Goal: Book appointment/travel/reservation

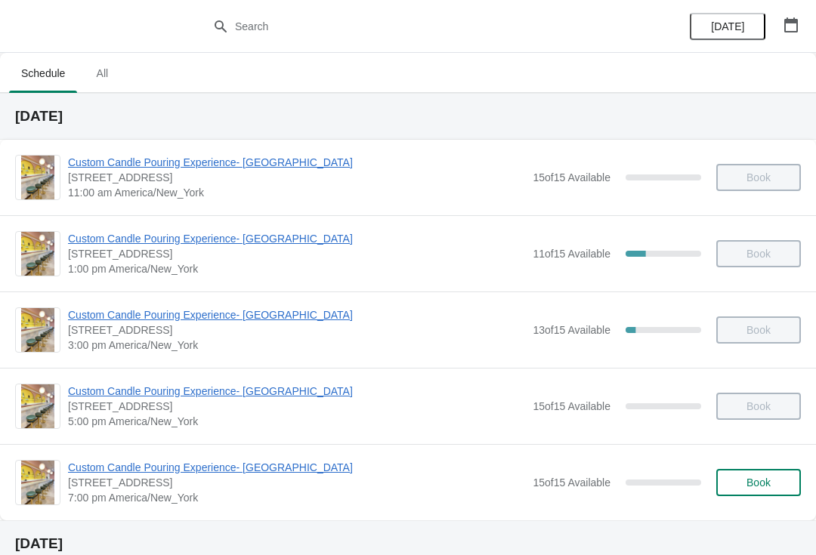
click at [742, 480] on span "Book" at bounding box center [758, 483] width 57 height 12
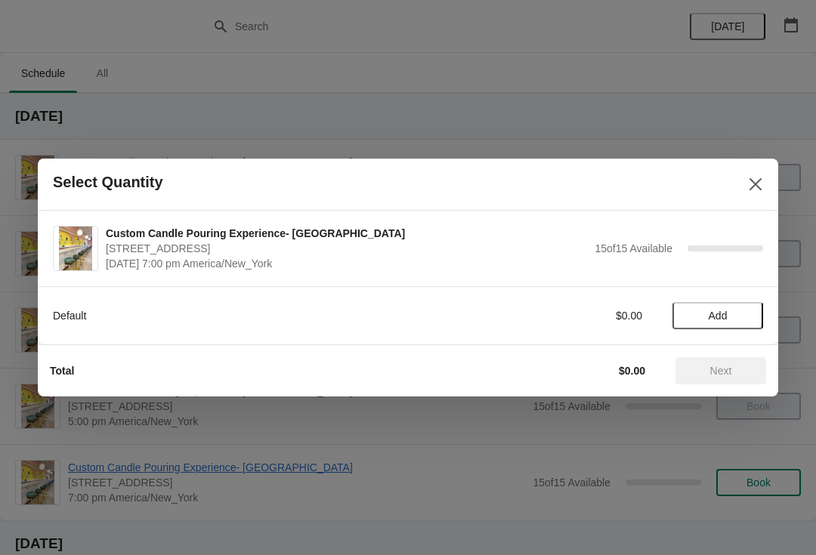
click at [738, 314] on span "Add" at bounding box center [717, 316] width 63 height 12
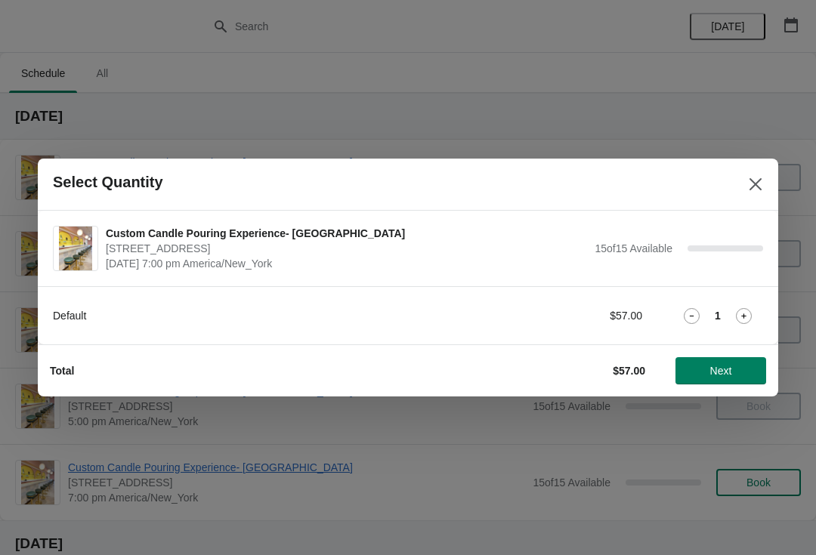
click at [749, 310] on icon at bounding box center [744, 316] width 16 height 16
click at [746, 392] on div "Total $114.00 Next" at bounding box center [408, 370] width 740 height 52
click at [734, 374] on span "Next" at bounding box center [720, 371] width 66 height 12
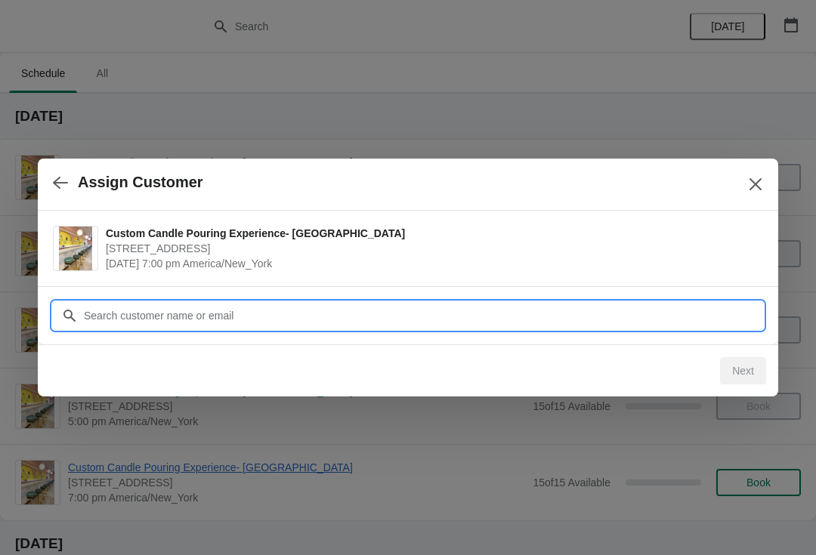
click at [113, 312] on input "Customer" at bounding box center [423, 315] width 680 height 27
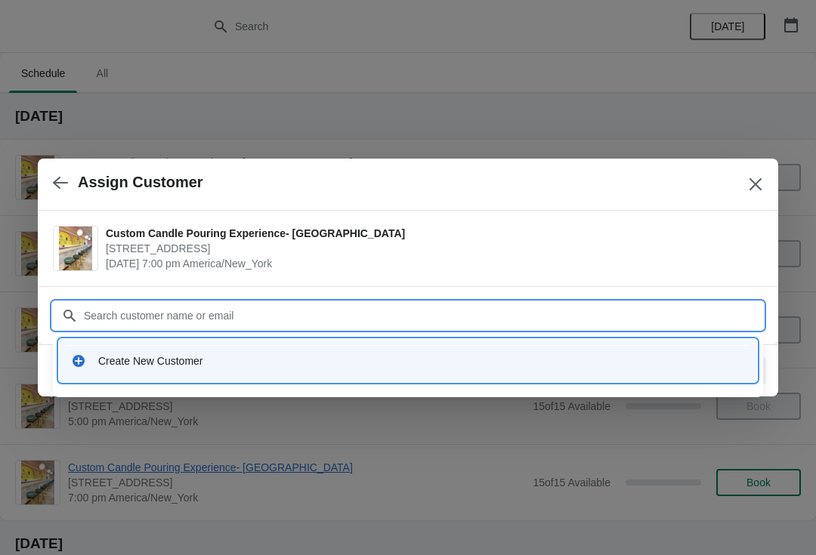
click at [264, 370] on div "Create New Customer" at bounding box center [408, 360] width 686 height 31
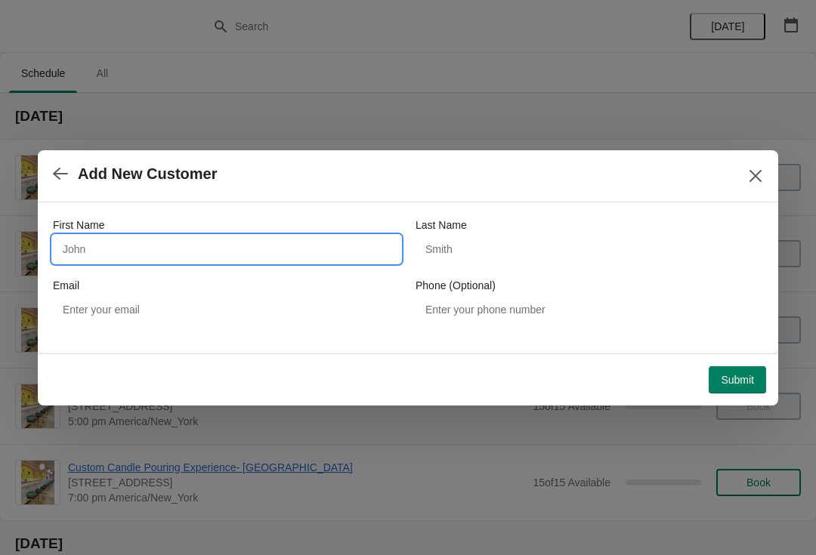
click at [187, 236] on input "First Name" at bounding box center [226, 249] width 347 height 27
type input "[PERSON_NAME]"
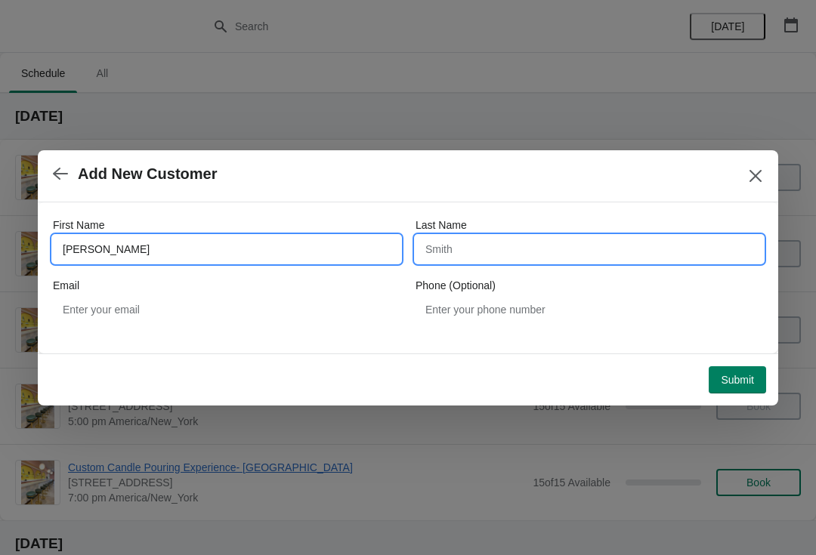
click at [532, 249] on input "Last Name" at bounding box center [588, 249] width 347 height 27
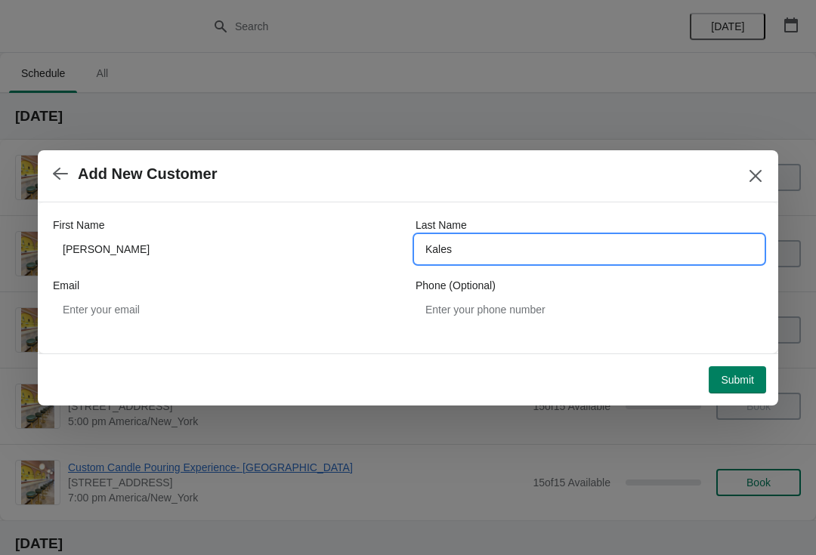
type input "Kales"
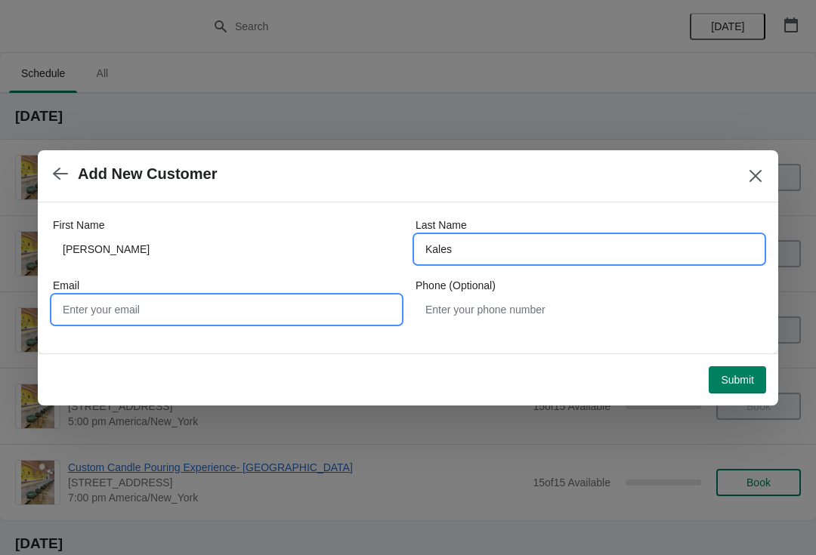
click at [288, 310] on input "Email" at bounding box center [226, 309] width 347 height 27
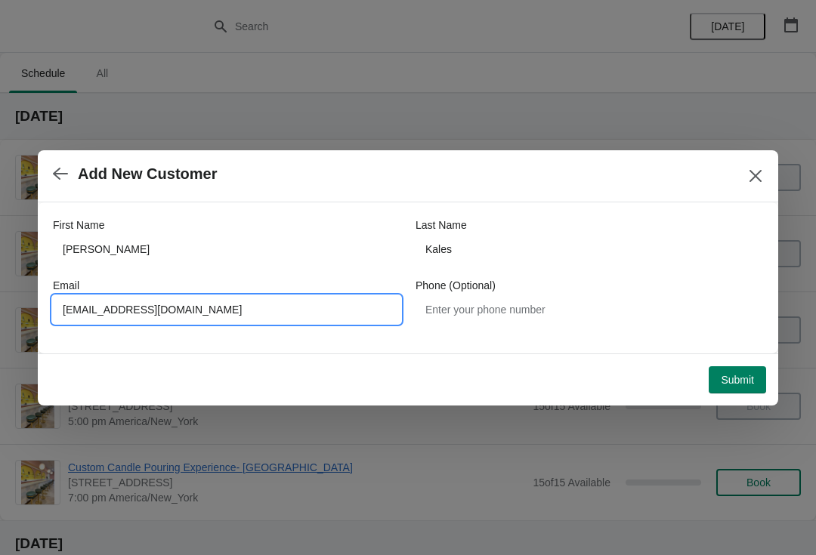
type input "[EMAIL_ADDRESS][DOMAIN_NAME]"
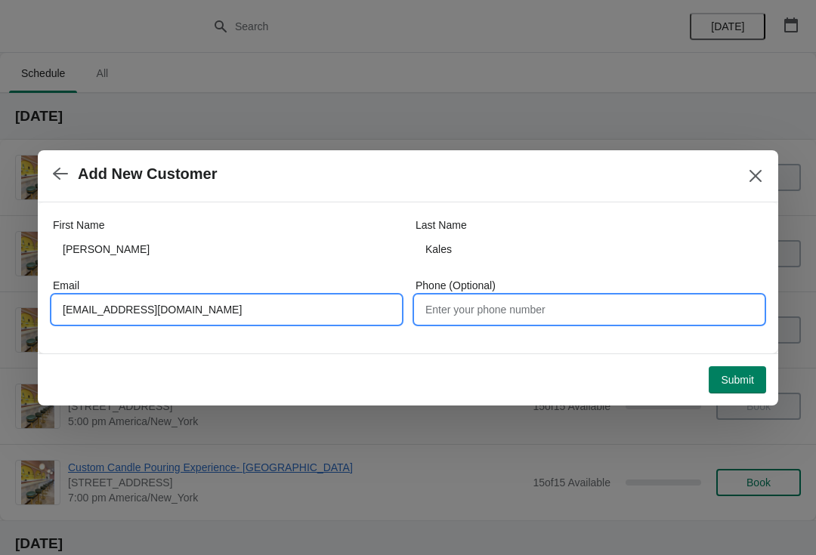
click at [514, 304] on input "Phone (Optional)" at bounding box center [588, 309] width 347 height 27
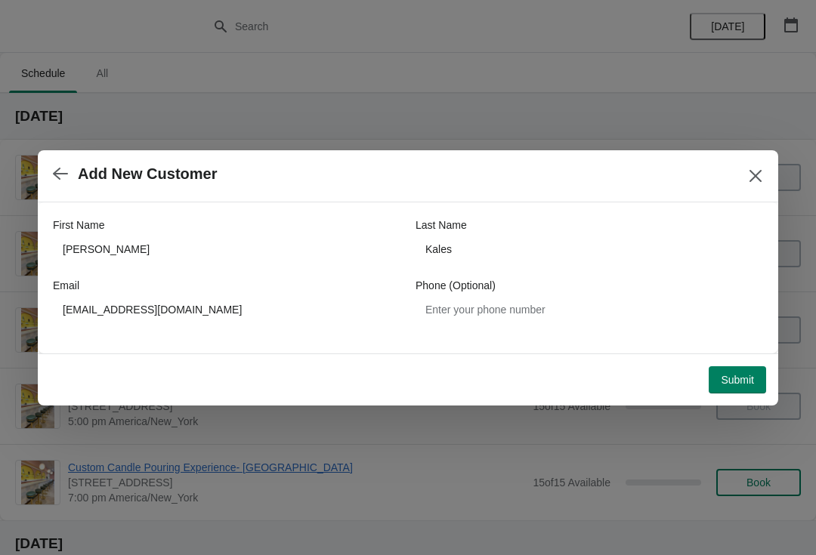
click at [723, 381] on span "Submit" at bounding box center [736, 380] width 33 height 12
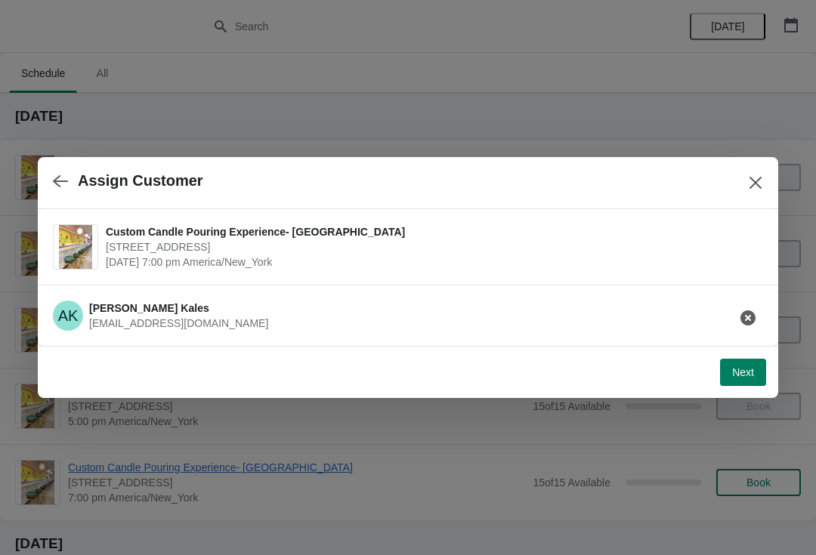
click at [739, 366] on span "Next" at bounding box center [743, 372] width 22 height 12
select select "Friend"
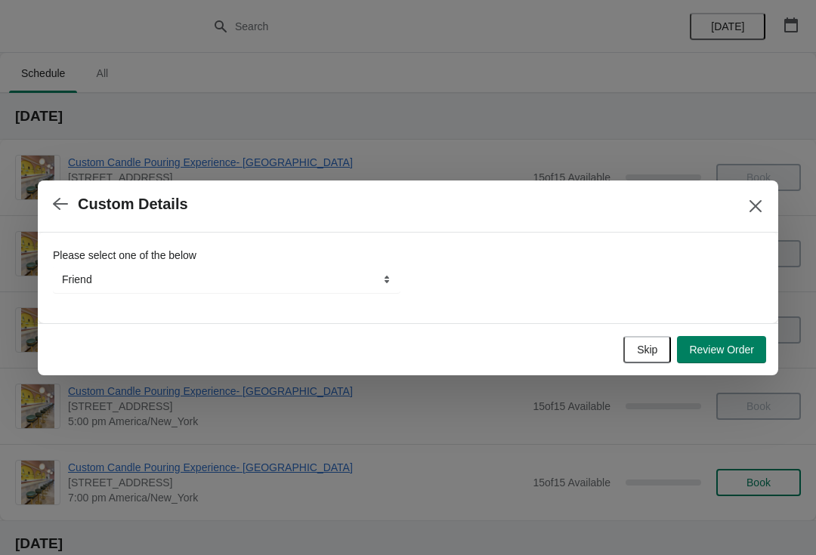
click at [319, 258] on div "Please select one of the below" at bounding box center [226, 255] width 347 height 15
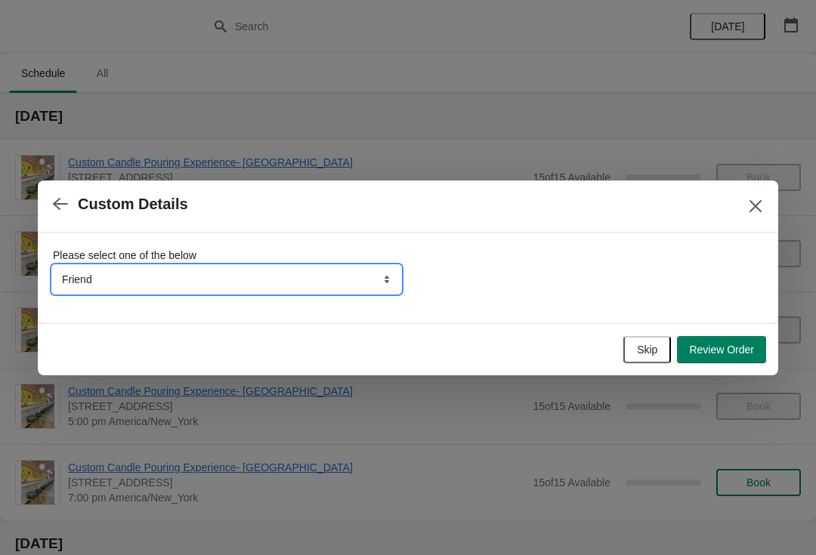
click at [307, 269] on select "Friend Instagram TikTok Yelp Walk-by Attended an event Google Other" at bounding box center [226, 279] width 347 height 27
